Goal: Transaction & Acquisition: Subscribe to service/newsletter

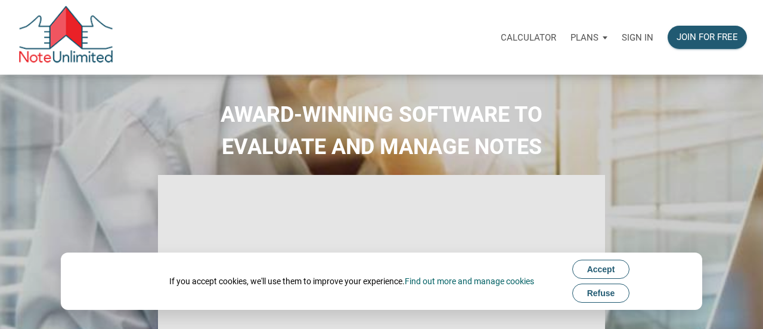
type input "Introduction to new features"
select select
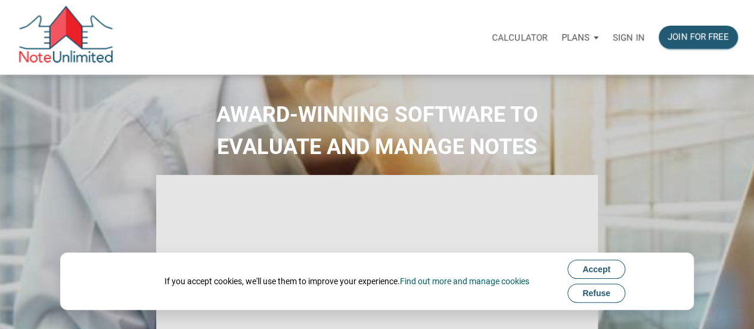
click at [581, 38] on p "Plans" at bounding box center [576, 37] width 28 height 11
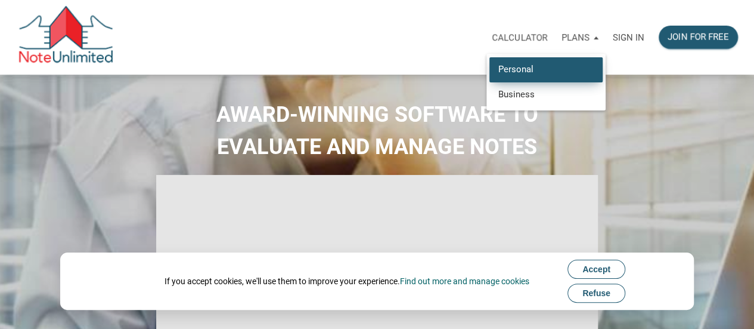
click at [561, 63] on link "Personal" at bounding box center [546, 69] width 113 height 24
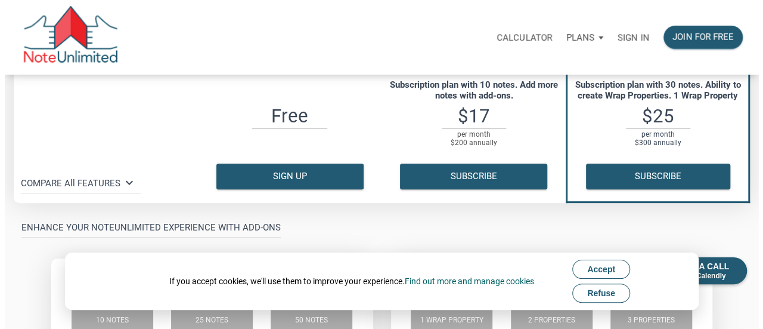
scroll to position [147, 0]
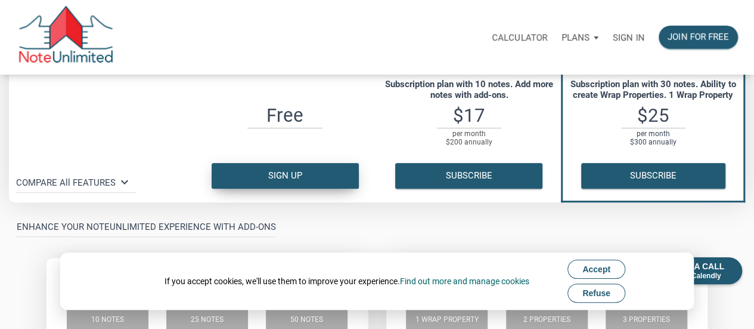
click at [286, 172] on button "Sign up" at bounding box center [285, 176] width 147 height 26
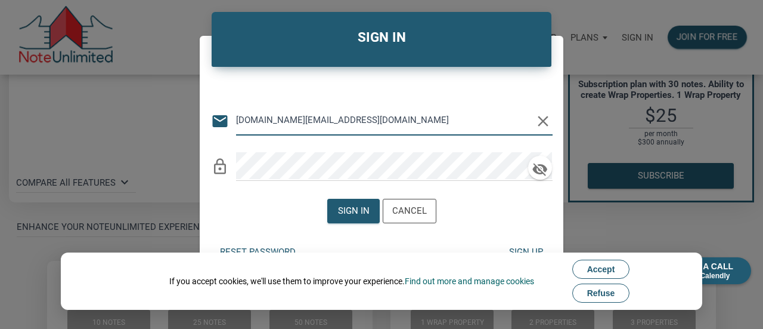
type input "[DOMAIN_NAME][EMAIL_ADDRESS][DOMAIN_NAME]"
click at [521, 244] on div "Sign up" at bounding box center [526, 251] width 52 height 23
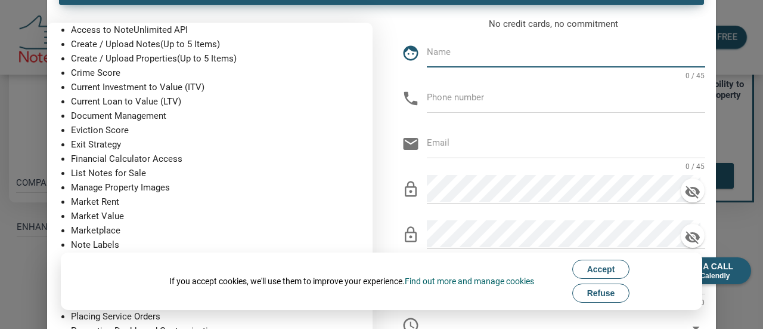
scroll to position [67, 0]
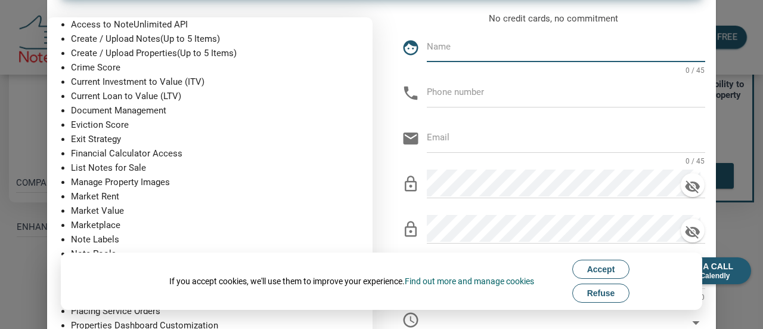
click at [599, 300] on button "Refuse" at bounding box center [602, 292] width 58 height 19
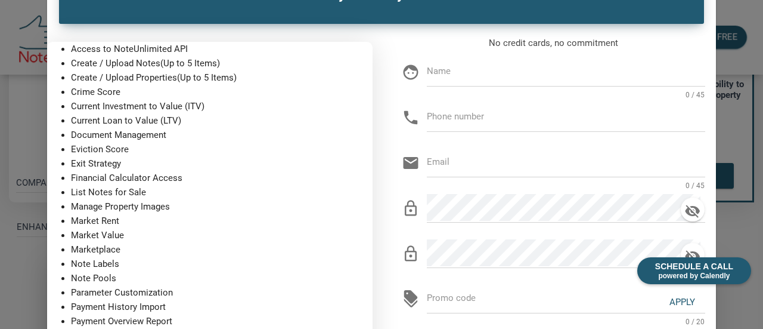
scroll to position [0, 0]
